Goal: Information Seeking & Learning: Learn about a topic

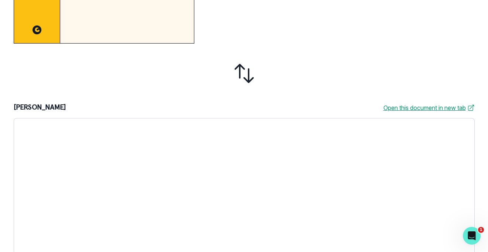
scroll to position [13, 0]
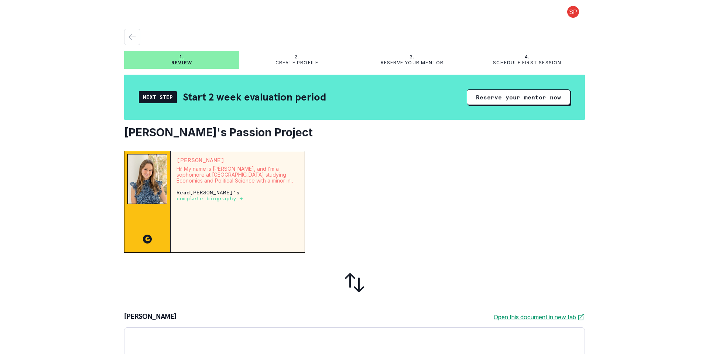
click at [200, 198] on p "complete biography →" at bounding box center [210, 198] width 66 height 6
